Goal: Information Seeking & Learning: Compare options

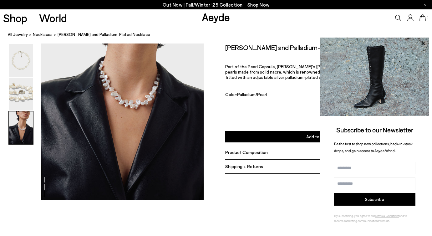
scroll to position [454, 0]
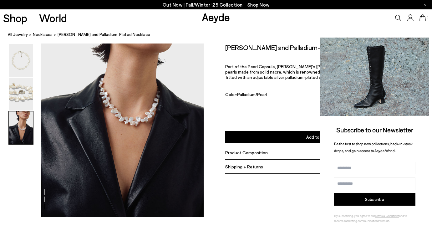
click at [423, 43] on icon at bounding box center [423, 43] width 8 height 8
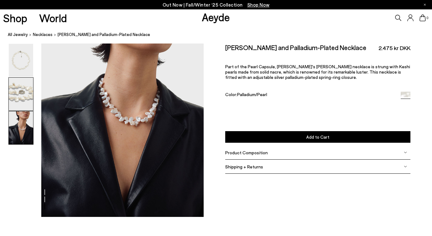
click at [27, 97] on img at bounding box center [21, 94] width 24 height 33
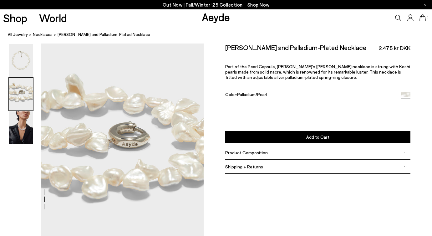
scroll to position [194, 0]
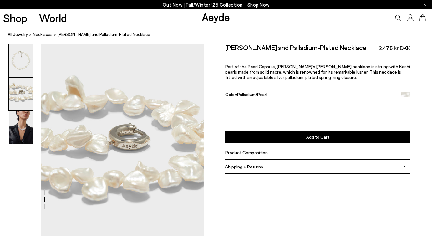
click at [23, 68] on img at bounding box center [21, 60] width 24 height 33
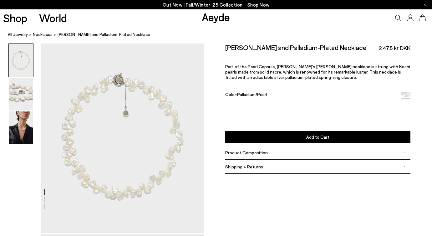
scroll to position [0, 0]
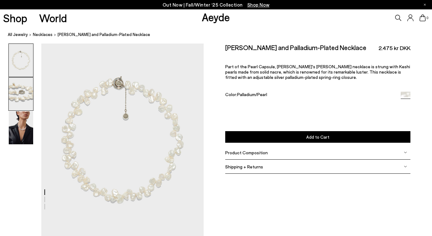
click at [25, 97] on img at bounding box center [21, 94] width 24 height 33
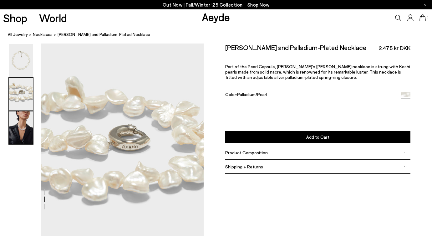
scroll to position [194, 0]
click at [20, 128] on img at bounding box center [21, 127] width 24 height 33
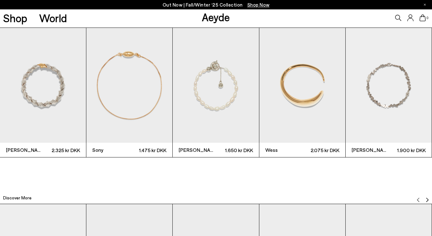
scroll to position [685, 0]
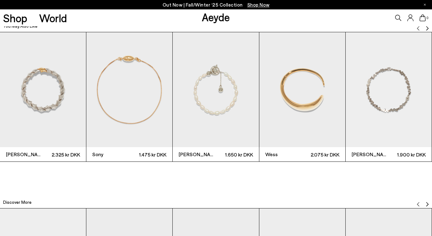
click at [391, 91] on img "5 / 6" at bounding box center [388, 89] width 86 height 115
click at [130, 98] on img "2 / 6" at bounding box center [129, 89] width 86 height 115
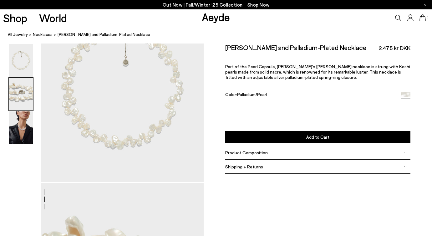
scroll to position [0, 0]
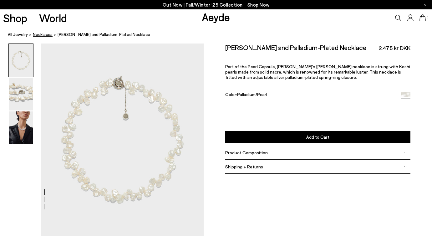
click at [43, 35] on span "necklaces" at bounding box center [43, 34] width 20 height 5
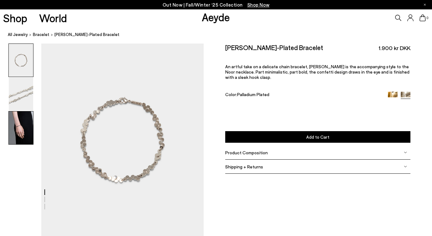
click at [21, 134] on img at bounding box center [21, 127] width 24 height 33
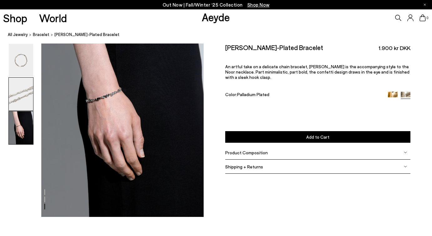
click at [19, 95] on img at bounding box center [21, 94] width 24 height 33
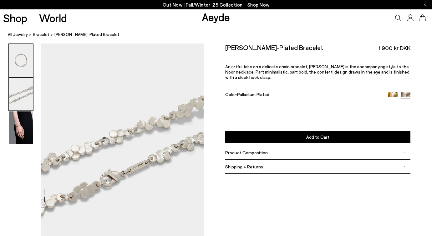
scroll to position [194, 0]
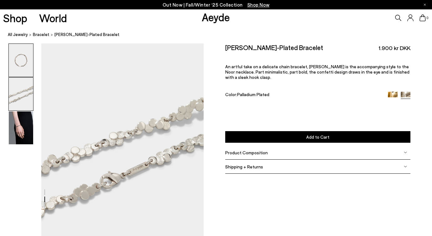
click at [19, 57] on img at bounding box center [21, 60] width 24 height 33
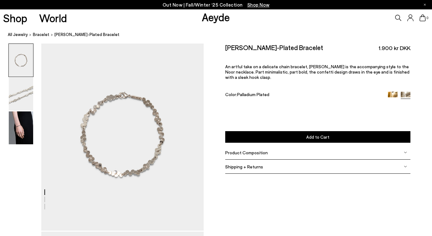
scroll to position [0, 0]
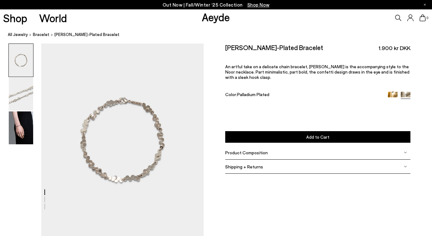
click at [388, 92] on img at bounding box center [393, 97] width 10 height 10
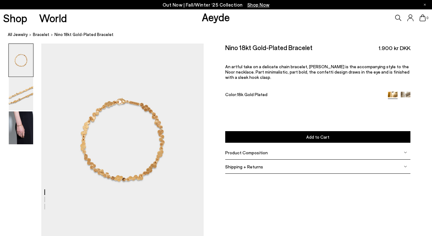
click at [255, 150] on span "Product Composition" at bounding box center [246, 152] width 43 height 5
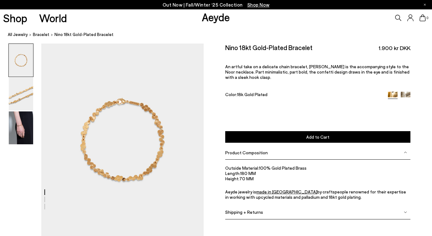
click at [406, 92] on img at bounding box center [406, 97] width 10 height 10
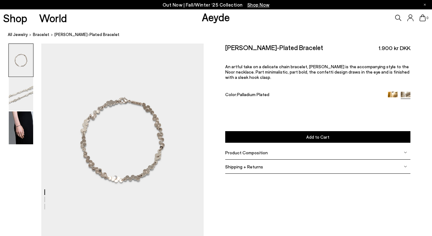
click at [279, 145] on div "Product Composition" at bounding box center [317, 152] width 185 height 14
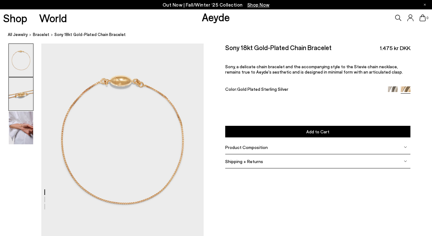
click at [21, 100] on img at bounding box center [21, 94] width 24 height 33
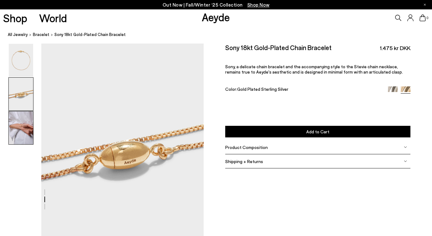
scroll to position [194, 0]
click at [25, 126] on img at bounding box center [21, 127] width 24 height 33
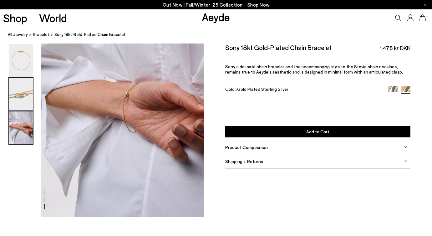
click at [28, 95] on img at bounding box center [21, 94] width 24 height 33
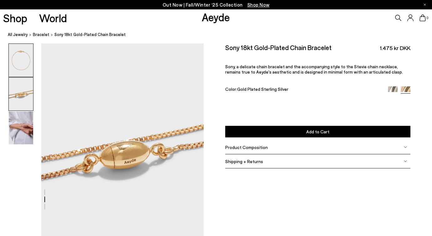
click at [27, 51] on img at bounding box center [21, 60] width 24 height 33
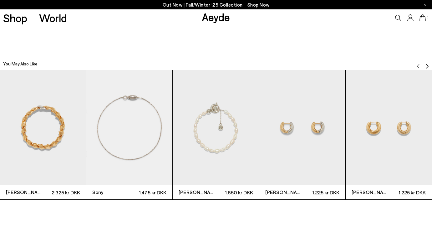
scroll to position [647, 0]
click at [220, 123] on img "3 / 12" at bounding box center [216, 128] width 86 height 115
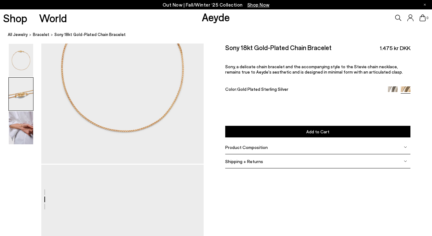
scroll to position [0, 0]
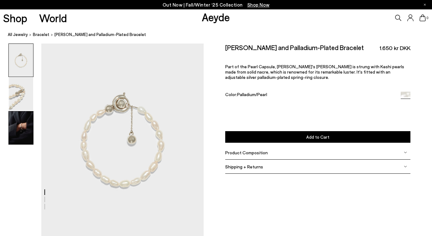
click at [23, 129] on img at bounding box center [21, 127] width 24 height 33
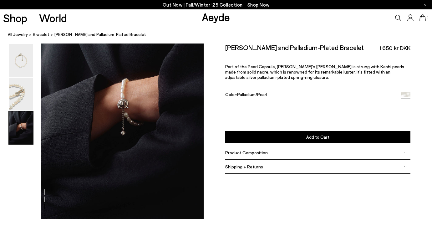
scroll to position [454, 0]
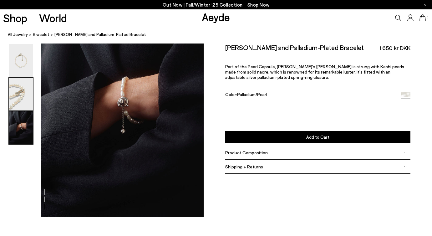
click at [21, 104] on img at bounding box center [21, 94] width 24 height 33
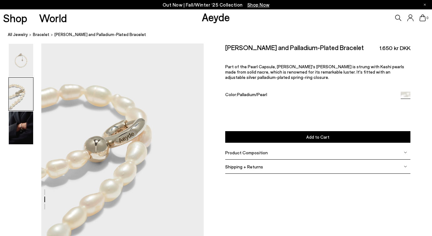
scroll to position [194, 0]
click at [18, 68] on img at bounding box center [21, 60] width 24 height 33
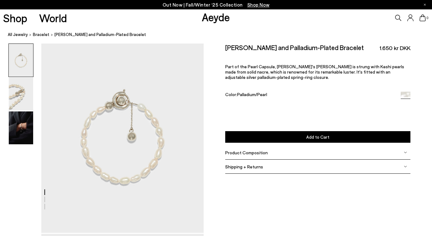
scroll to position [0, 0]
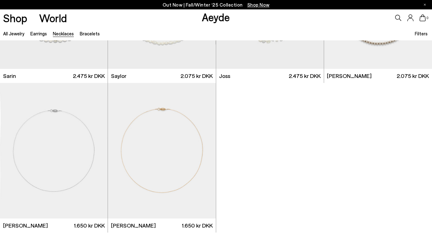
scroll to position [277, 0]
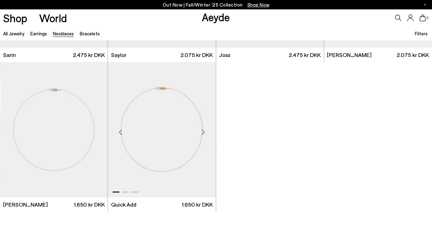
click at [169, 155] on img "1 / 3" at bounding box center [162, 129] width 108 height 135
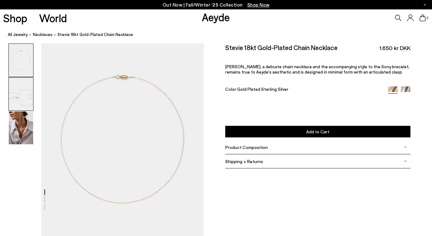
click at [26, 96] on img at bounding box center [21, 94] width 24 height 33
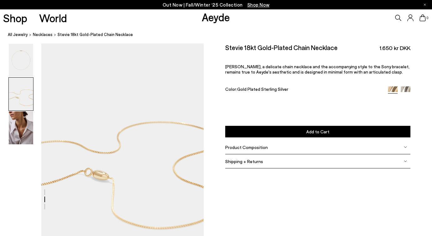
scroll to position [194, 0]
click at [18, 136] on img at bounding box center [21, 127] width 24 height 33
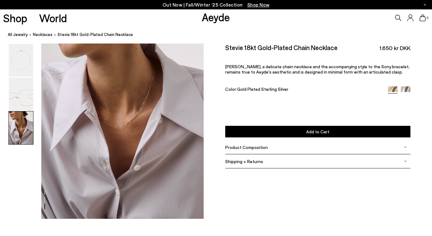
scroll to position [454, 0]
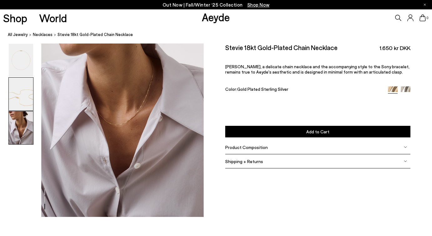
click at [18, 99] on img at bounding box center [21, 94] width 24 height 33
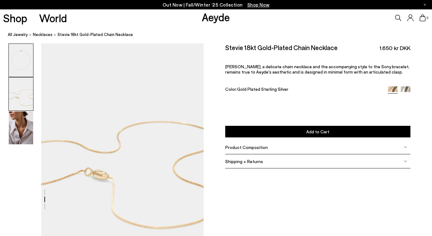
click at [20, 65] on img at bounding box center [21, 60] width 24 height 33
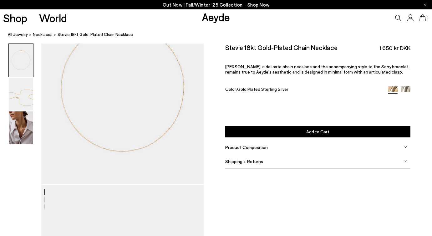
scroll to position [51, 0]
